Goal: Task Accomplishment & Management: Manage account settings

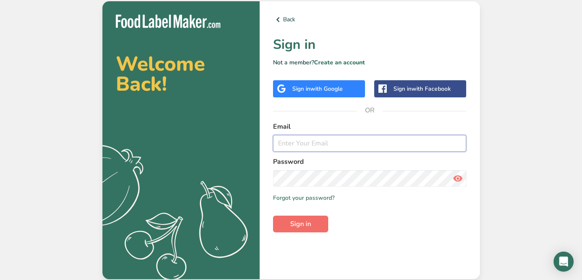
type input "[PERSON_NAME][EMAIL_ADDRESS][DOMAIN_NAME]"
click at [295, 226] on span "Sign in" at bounding box center [300, 224] width 21 height 10
click at [457, 178] on icon at bounding box center [458, 178] width 10 height 15
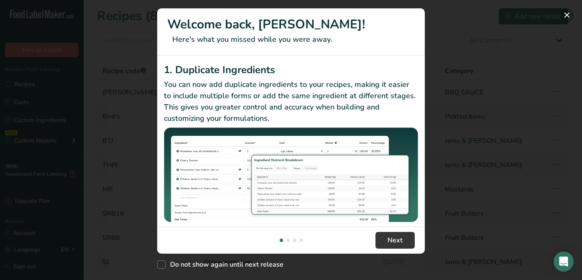
click at [565, 18] on button "New Features" at bounding box center [566, 14] width 13 height 13
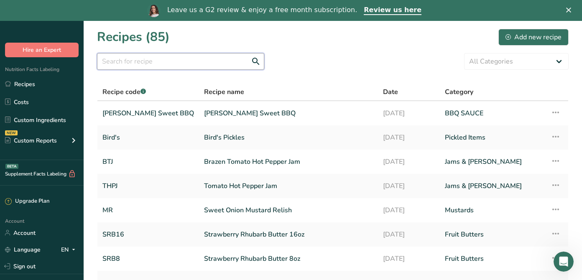
click at [175, 60] on input "text" at bounding box center [180, 61] width 167 height 17
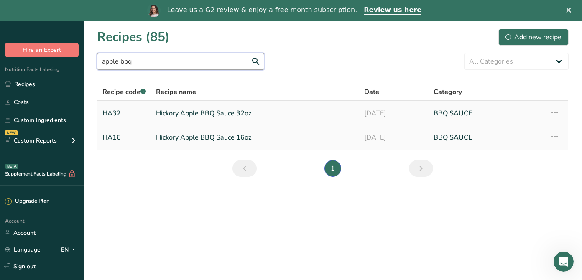
type input "apple bbq"
click at [215, 116] on link "Hickory Apple BBQ Sauce 32oz" at bounding box center [255, 114] width 198 height 18
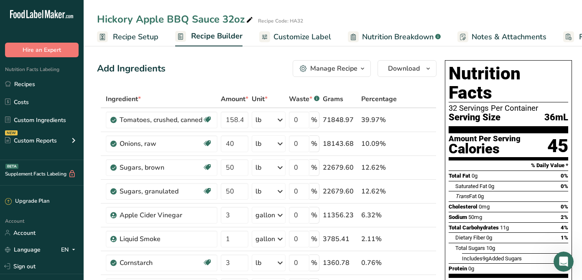
click at [385, 40] on span "Nutrition Breakdown" at bounding box center [398, 36] width 72 height 11
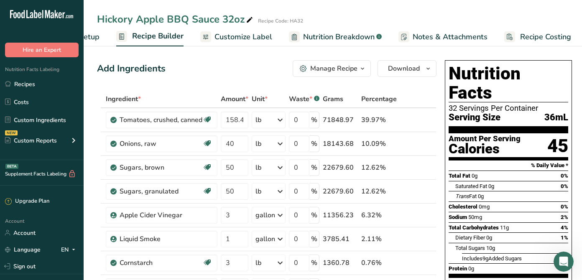
scroll to position [0, 61]
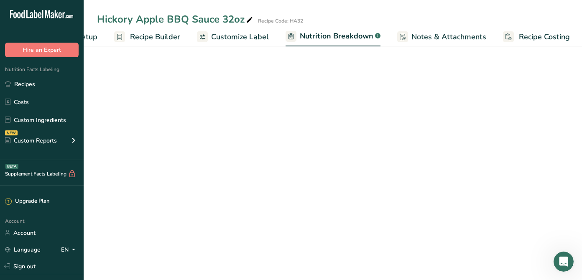
select select "Calories"
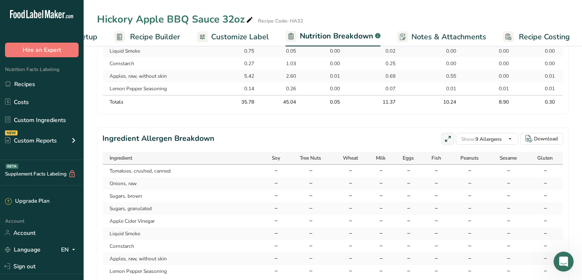
scroll to position [530, 0]
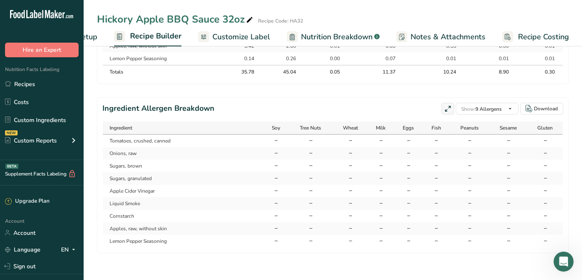
scroll to position [314, 0]
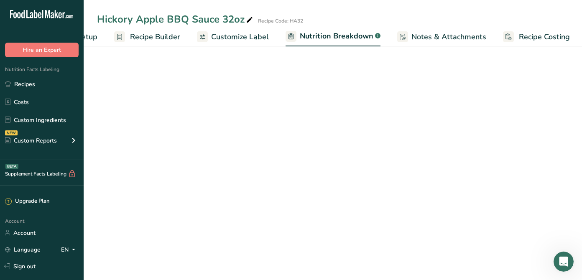
select select "Calories"
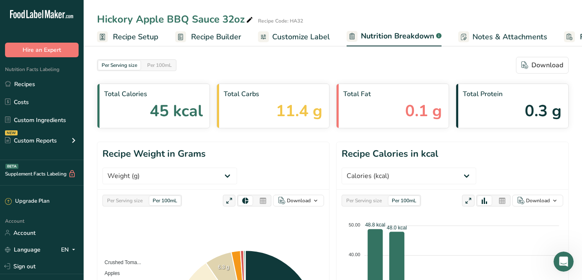
click at [299, 35] on span "Customize Label" at bounding box center [301, 36] width 58 height 11
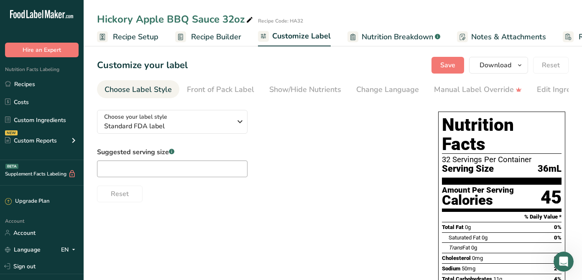
click at [202, 36] on span "Recipe Builder" at bounding box center [216, 36] width 50 height 11
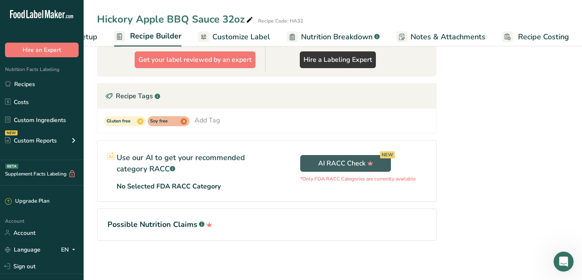
scroll to position [415, 0]
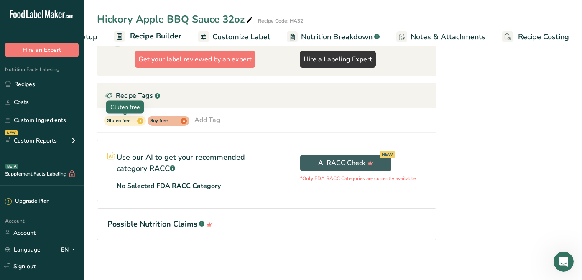
click at [123, 121] on span "Gluten free" at bounding box center [121, 121] width 29 height 7
click at [159, 122] on span "Soy free" at bounding box center [164, 121] width 29 height 7
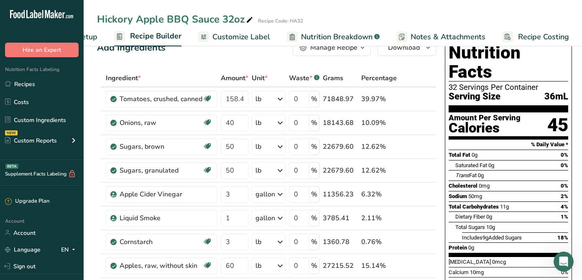
scroll to position [0, 0]
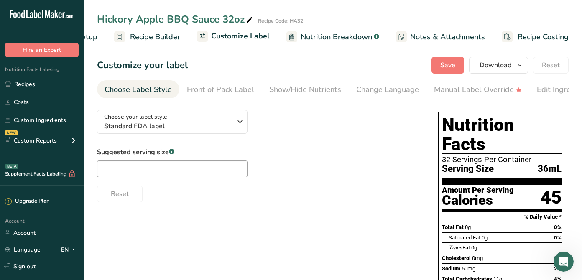
click at [60, 17] on icon ".a-20{fill:#fff;}" at bounding box center [51, 16] width 82 height 13
click at [51, 15] on icon ".a-20{fill:#fff;}" at bounding box center [51, 16] width 82 height 13
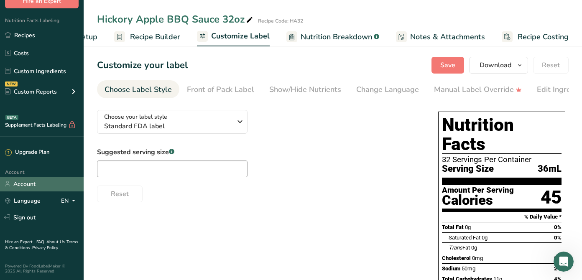
click at [31, 182] on link "Account" at bounding box center [42, 184] width 84 height 15
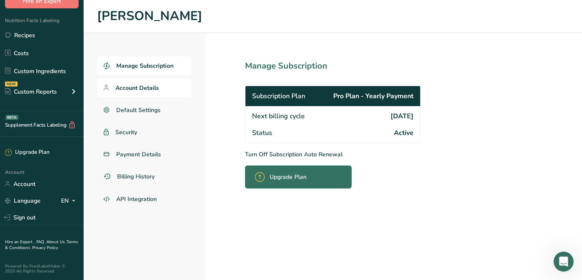
click at [167, 87] on link "Account Details" at bounding box center [144, 88] width 95 height 19
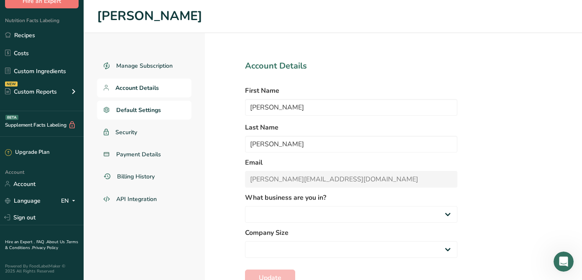
select select
select select "2"
click at [156, 113] on span "Default Settings" at bounding box center [138, 110] width 45 height 9
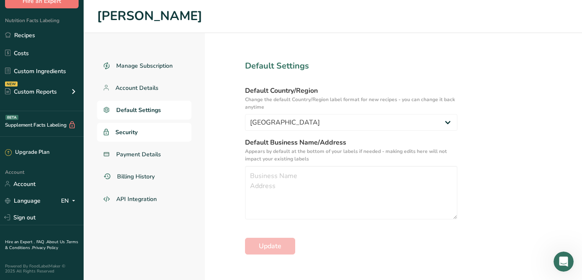
click at [148, 133] on link "Security" at bounding box center [144, 132] width 95 height 19
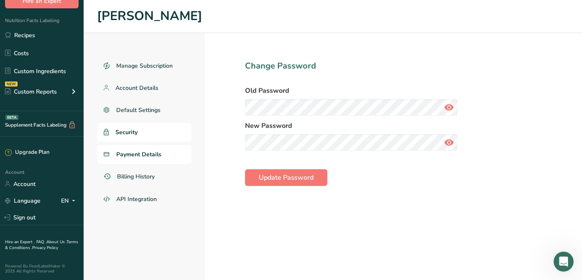
click at [148, 150] on span "Payment Details" at bounding box center [138, 154] width 45 height 9
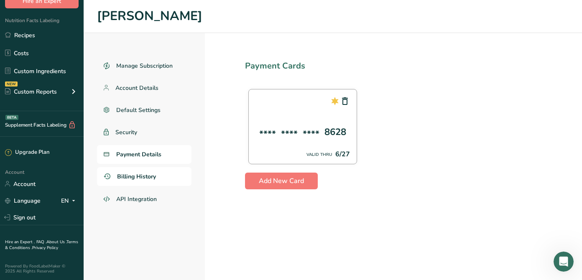
click at [161, 175] on link "Billing History" at bounding box center [144, 176] width 95 height 19
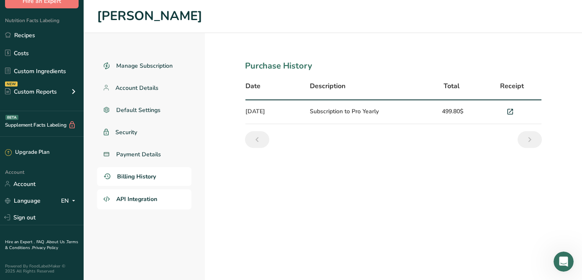
click at [163, 198] on link "API Integration" at bounding box center [144, 199] width 95 height 20
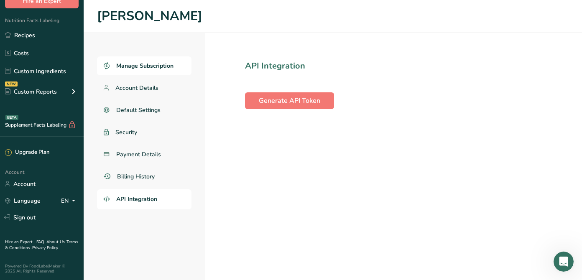
click at [163, 69] on span "Manage Subscription" at bounding box center [144, 65] width 57 height 9
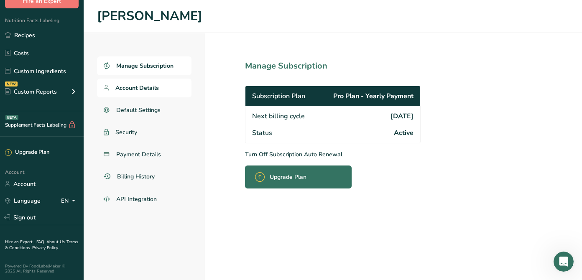
click at [157, 90] on span "Account Details" at bounding box center [136, 88] width 43 height 9
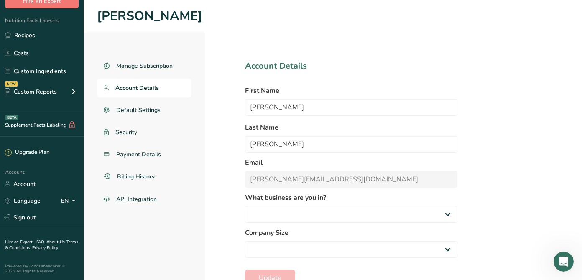
scroll to position [28, 0]
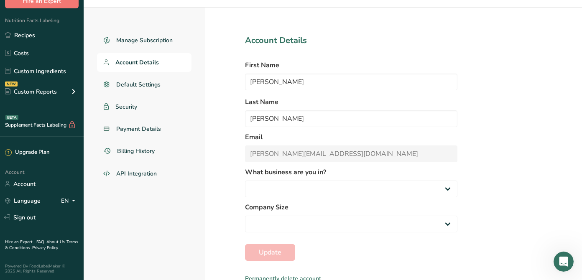
select select
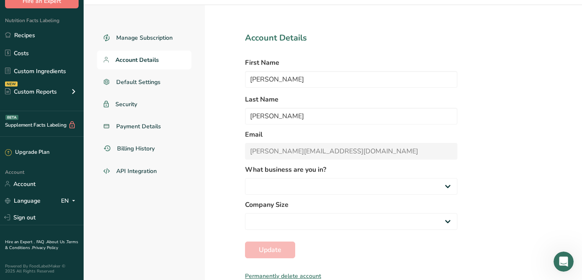
select select "2"
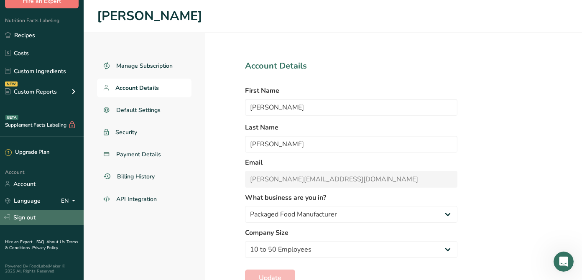
click at [51, 215] on link "Sign out" at bounding box center [42, 217] width 84 height 15
